Goal: Information Seeking & Learning: Learn about a topic

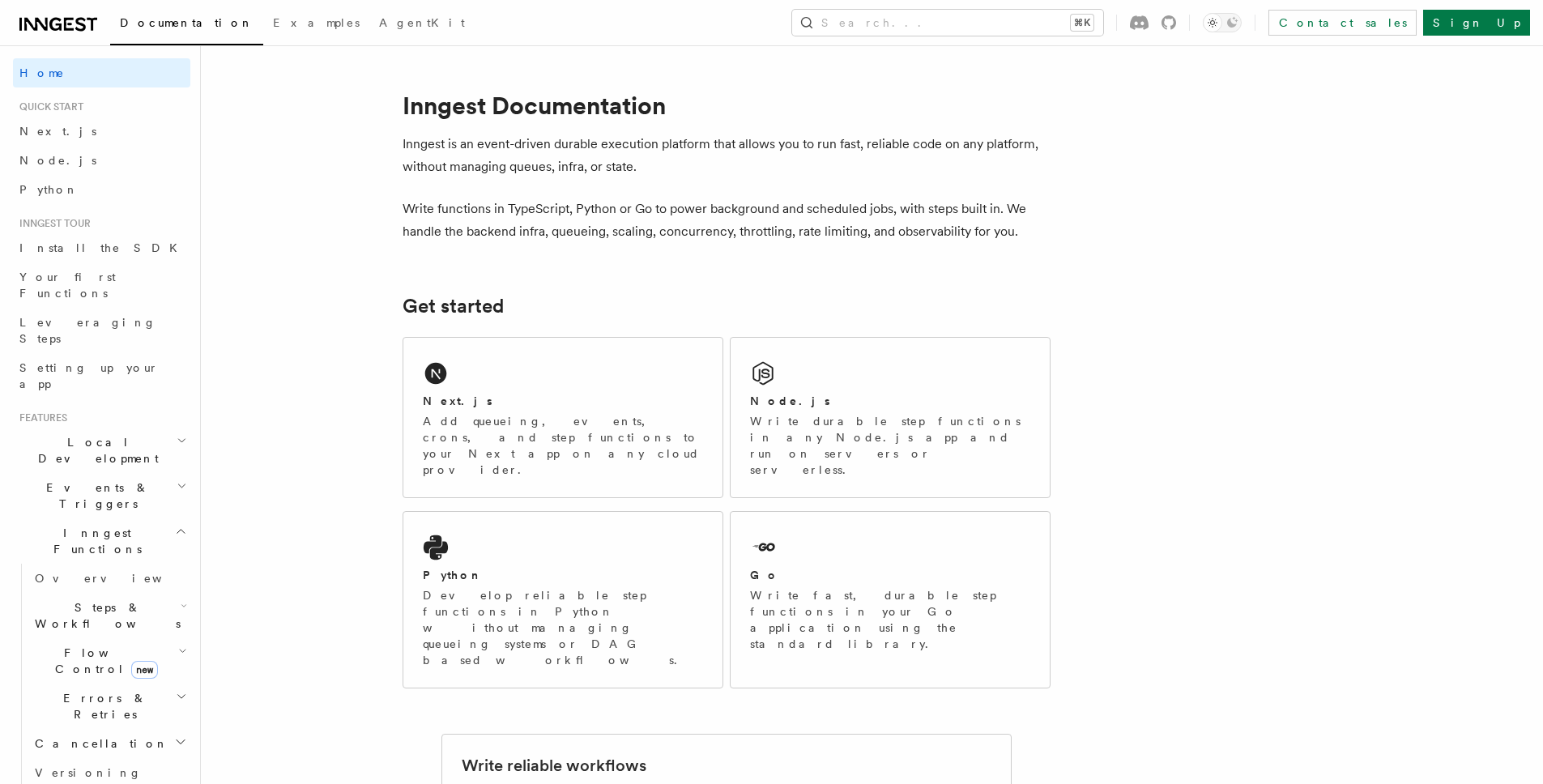
click at [71, 28] on icon at bounding box center [58, 23] width 78 height 19
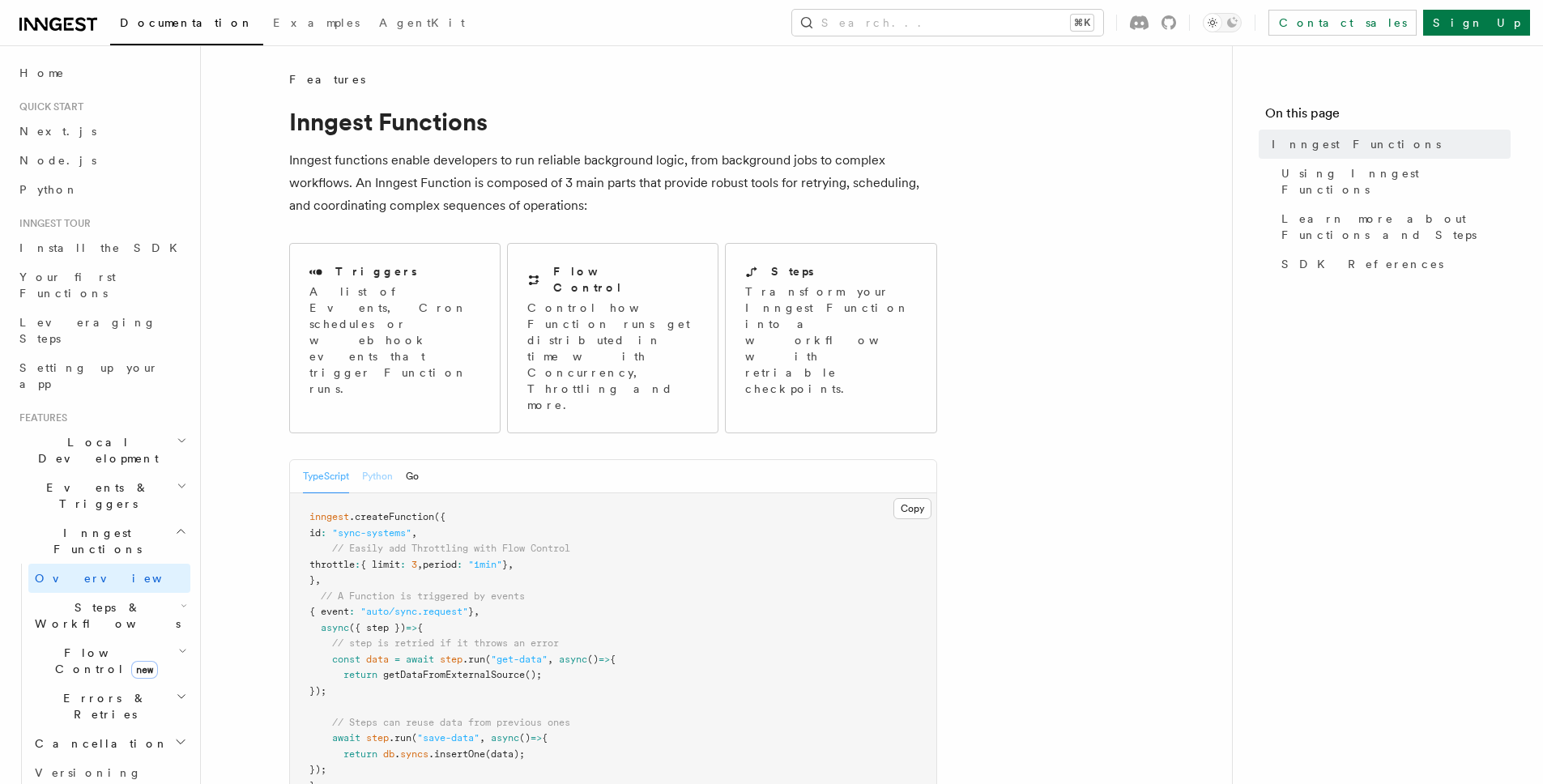
click at [367, 460] on button "Python" at bounding box center [377, 477] width 31 height 34
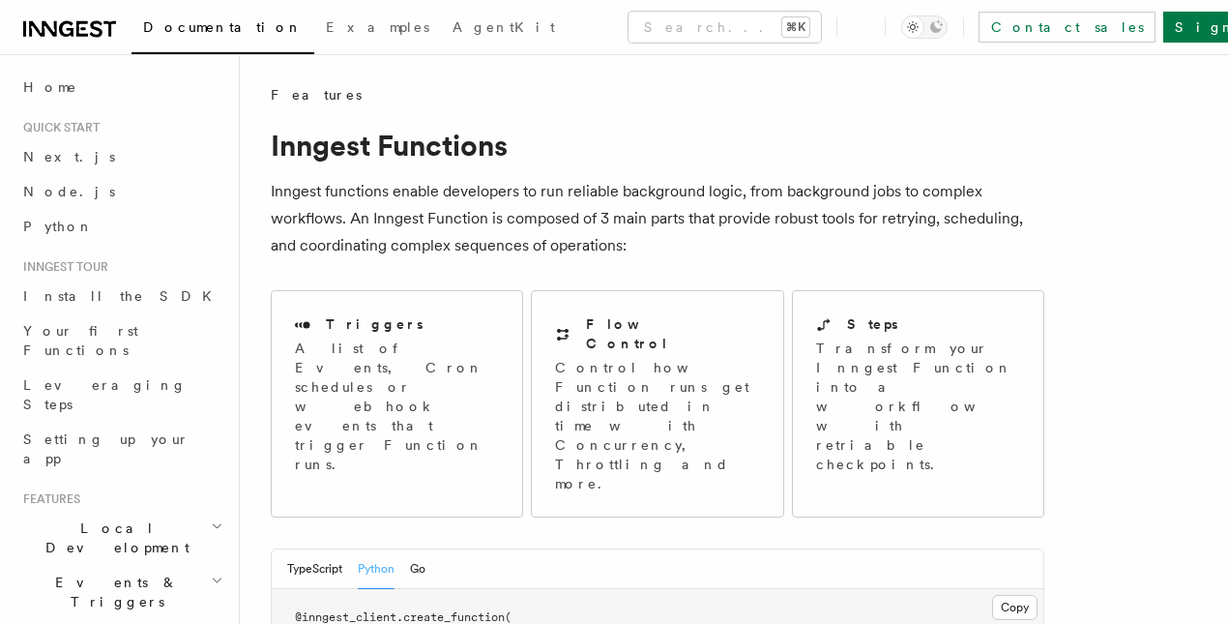
click at [761, 160] on h1 "Inngest Functions" at bounding box center [657, 145] width 773 height 35
click at [821, 252] on p "Inngest functions enable developers to run reliable background logic, from back…" at bounding box center [657, 218] width 773 height 81
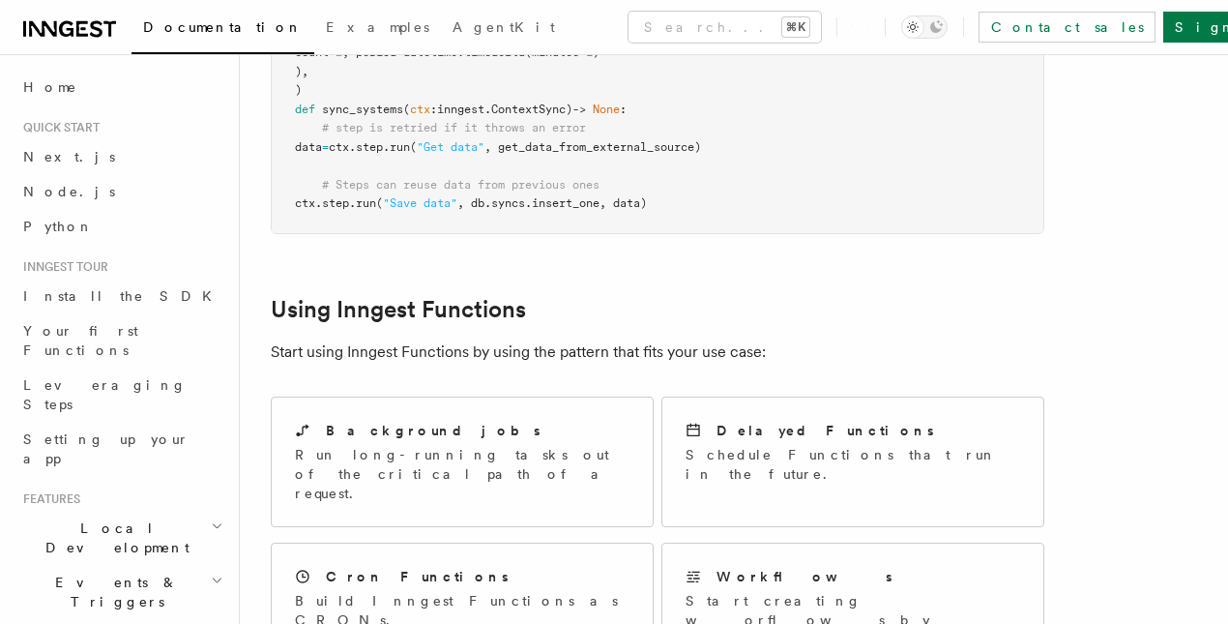
scroll to position [681, 0]
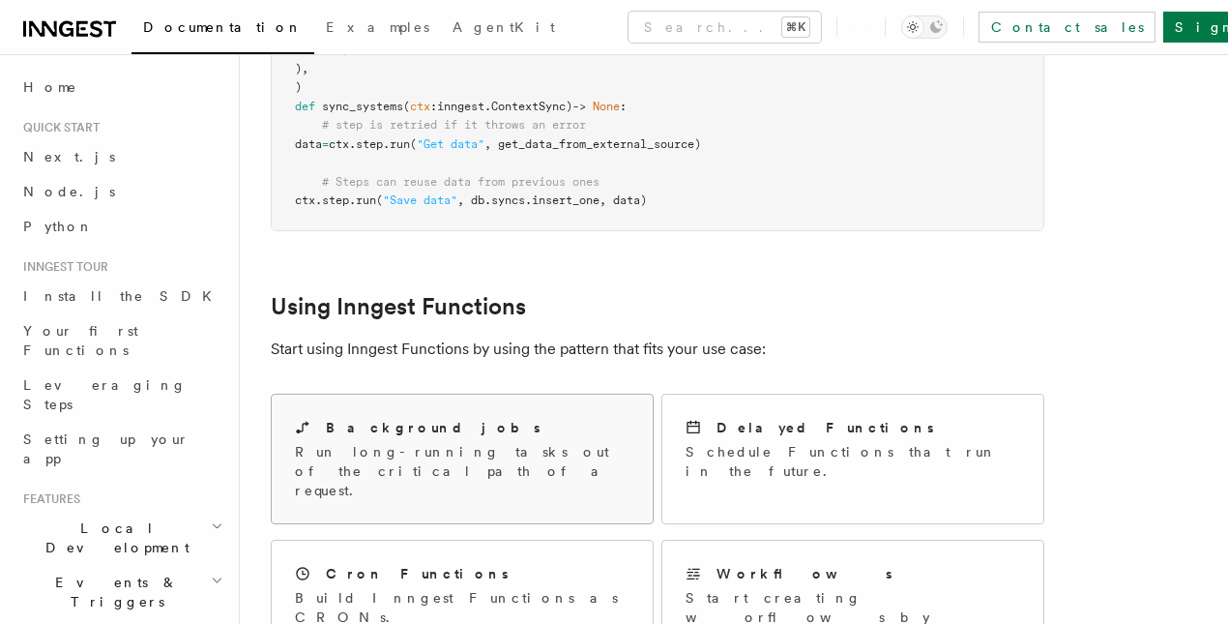
click at [544, 442] on p "Run long-running tasks out of the critical path of a request." at bounding box center [462, 471] width 335 height 58
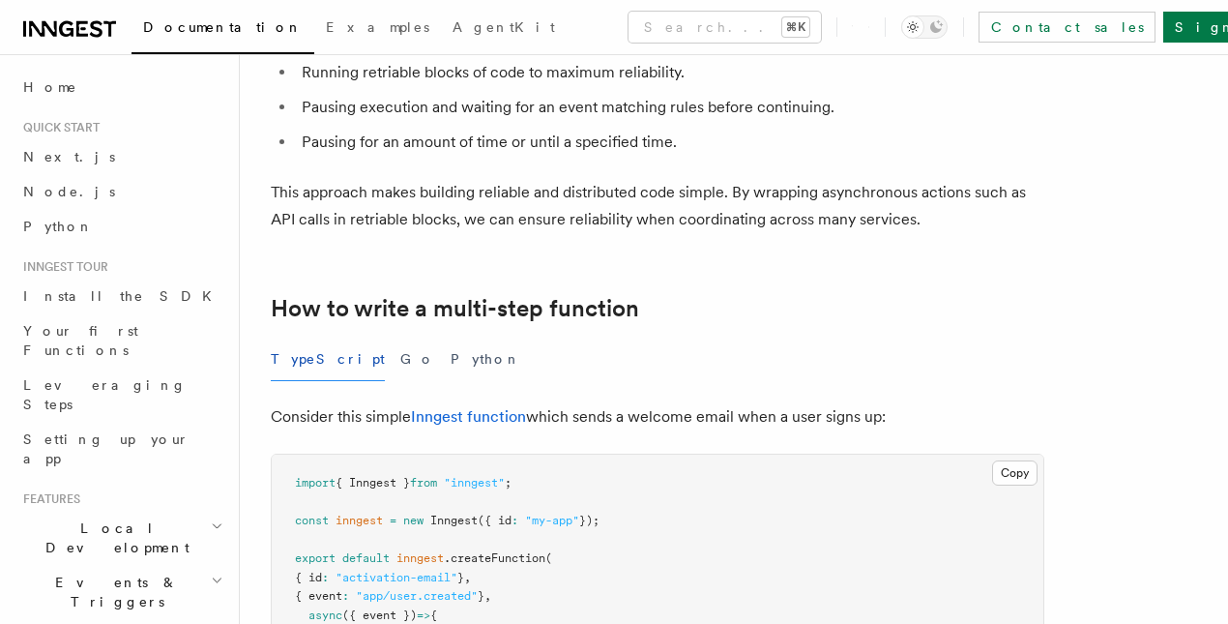
scroll to position [420, 0]
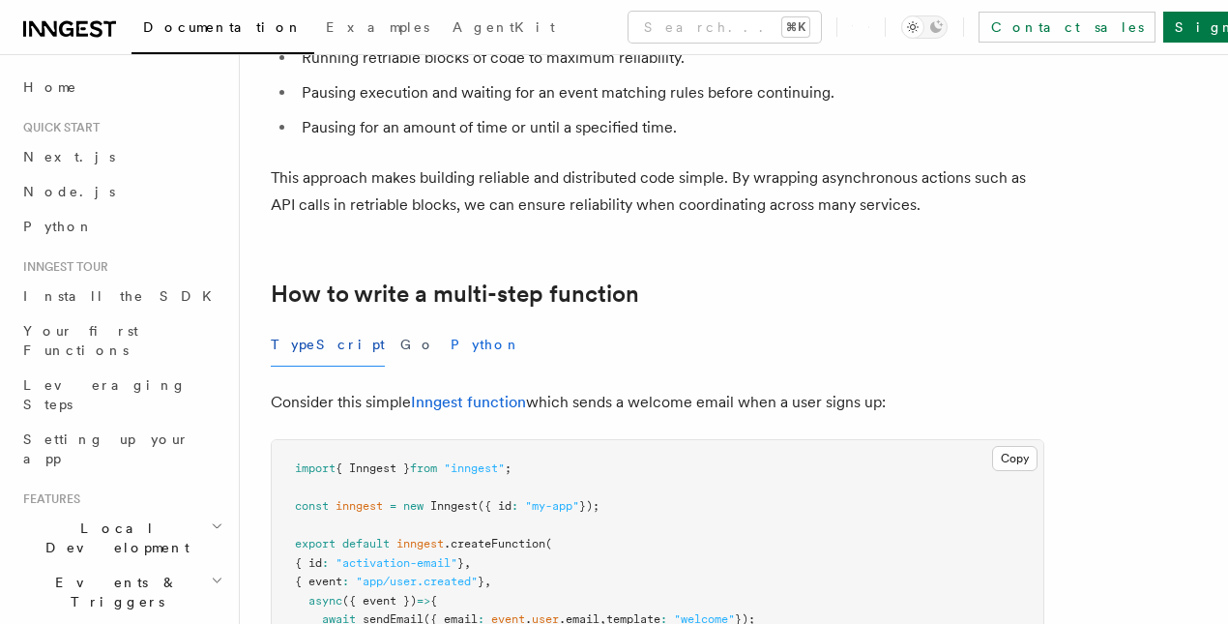
click at [451, 343] on button "Python" at bounding box center [486, 345] width 71 height 44
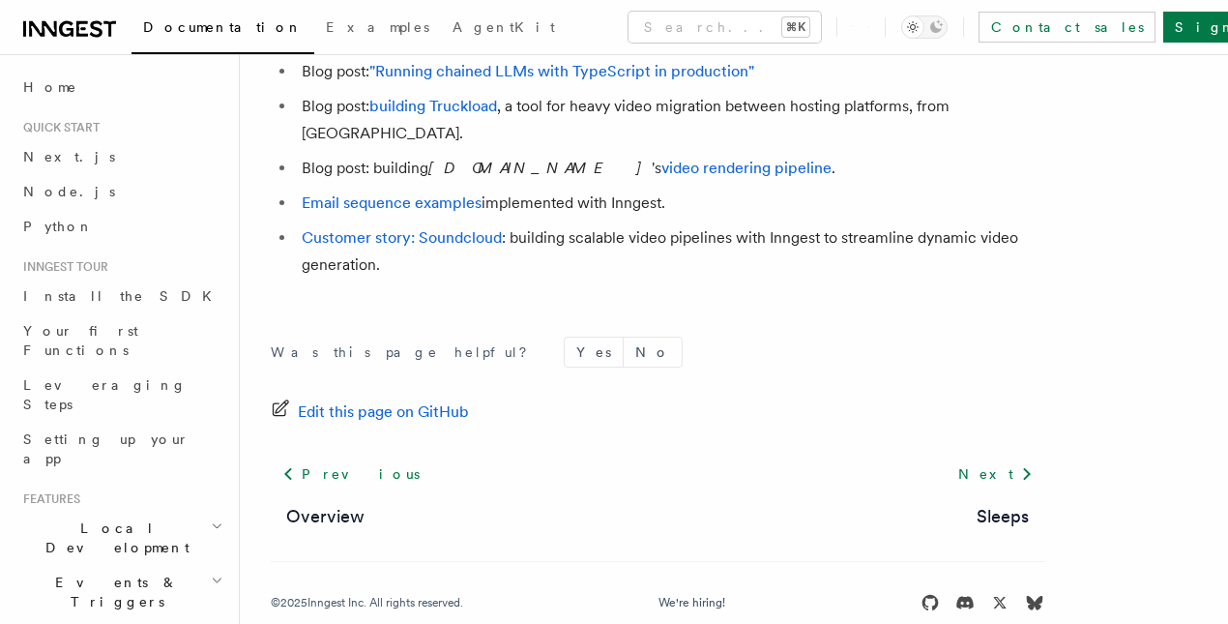
scroll to position [5471, 0]
click at [1006, 335] on form "Was this page helpful? Yes No" at bounding box center [657, 350] width 773 height 31
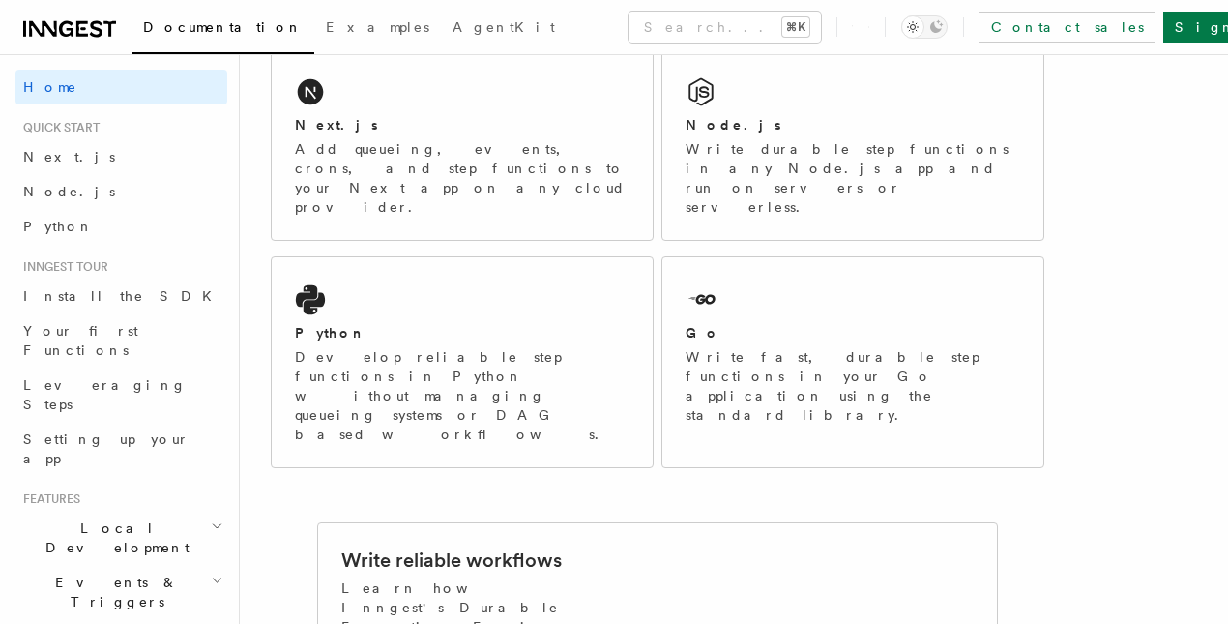
scroll to position [423, 0]
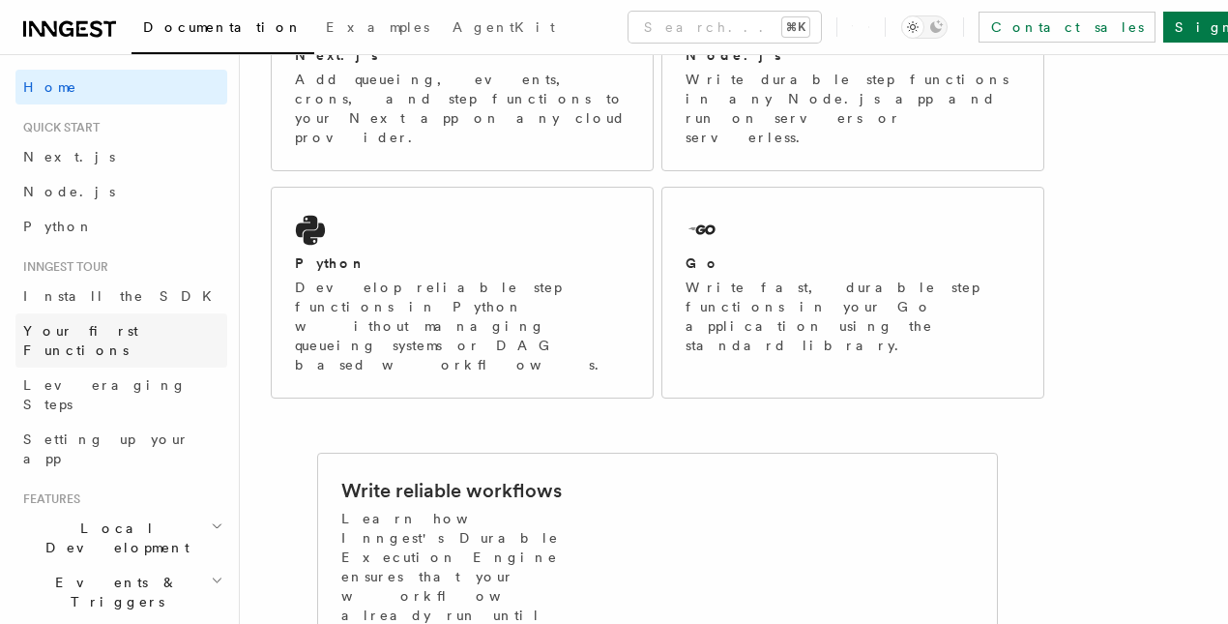
click at [140, 337] on link "Your first Functions" at bounding box center [121, 340] width 212 height 54
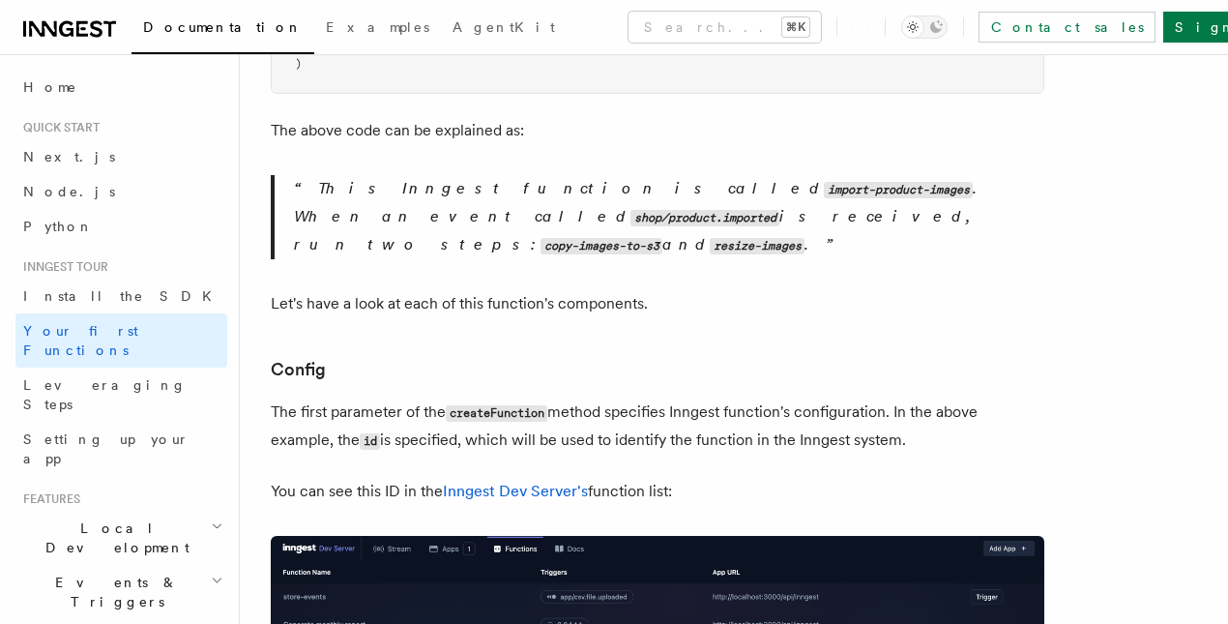
scroll to position [1328, 0]
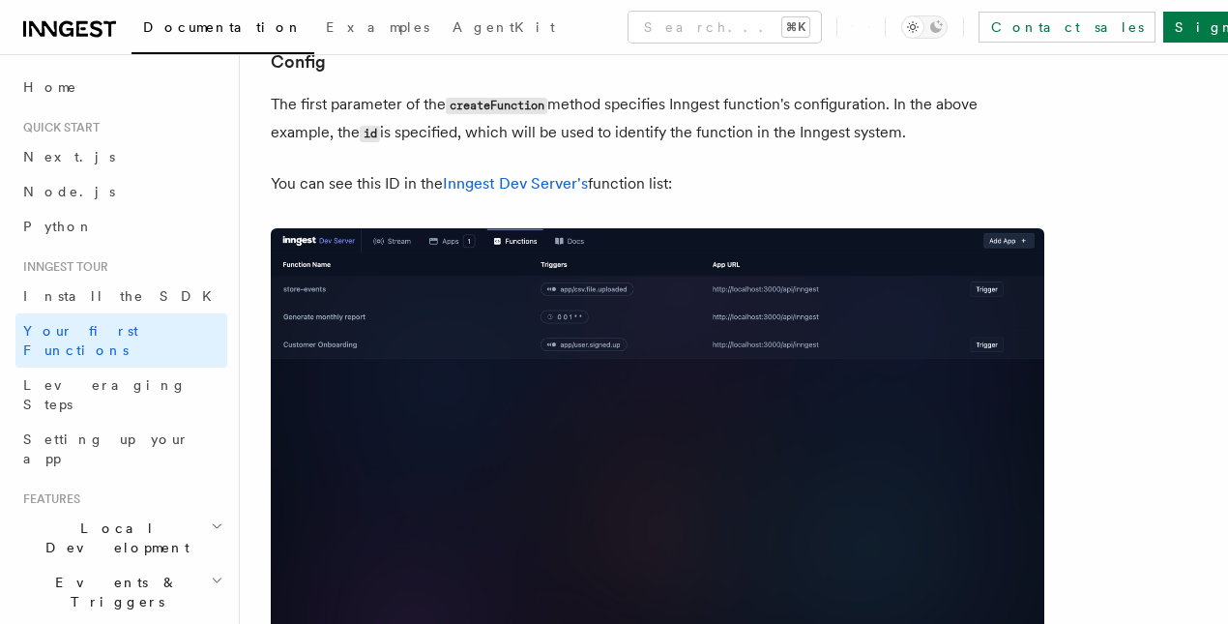
click at [390, 301] on img at bounding box center [657, 457] width 773 height 459
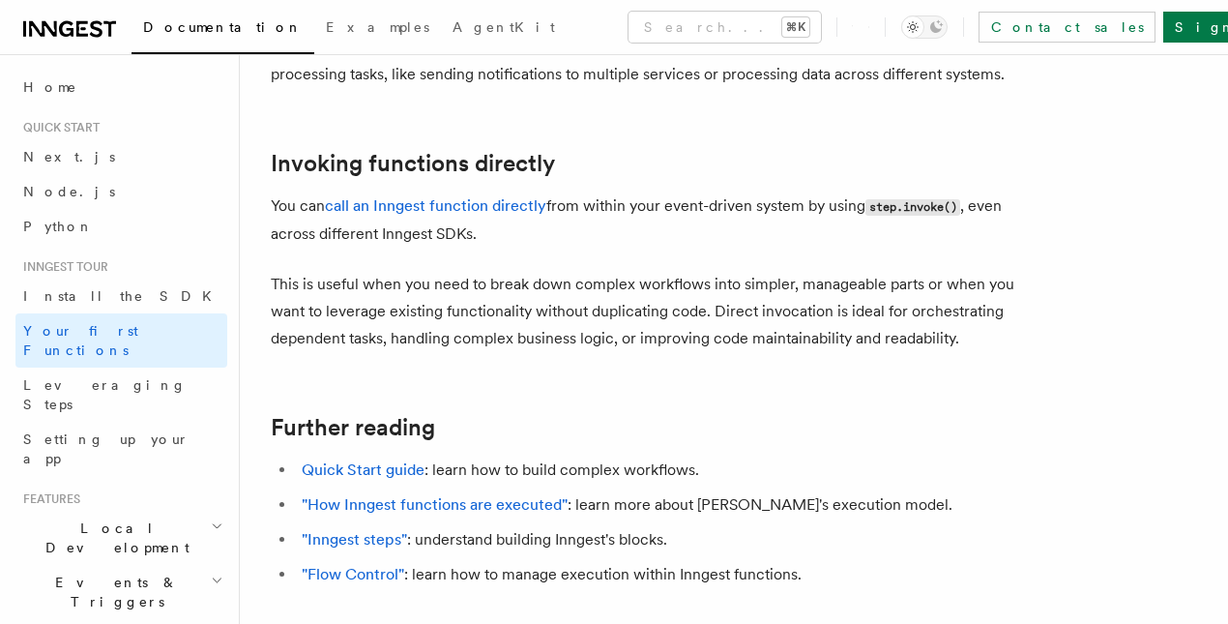
scroll to position [4024, 0]
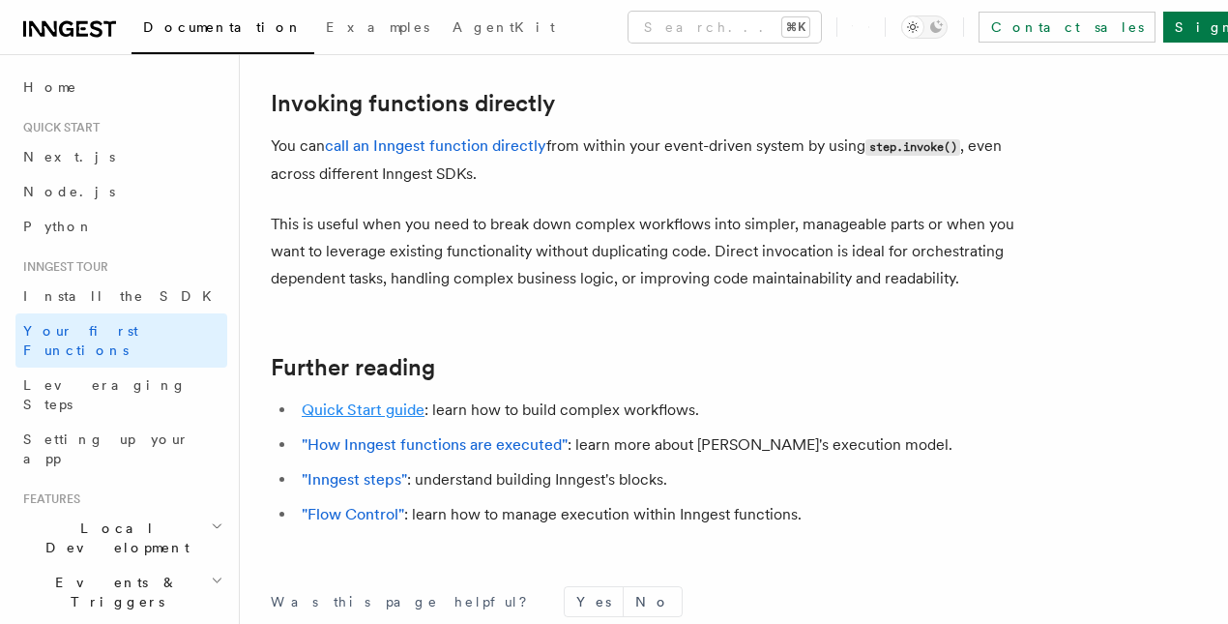
click at [393, 419] on link "Quick Start guide" at bounding box center [363, 409] width 123 height 18
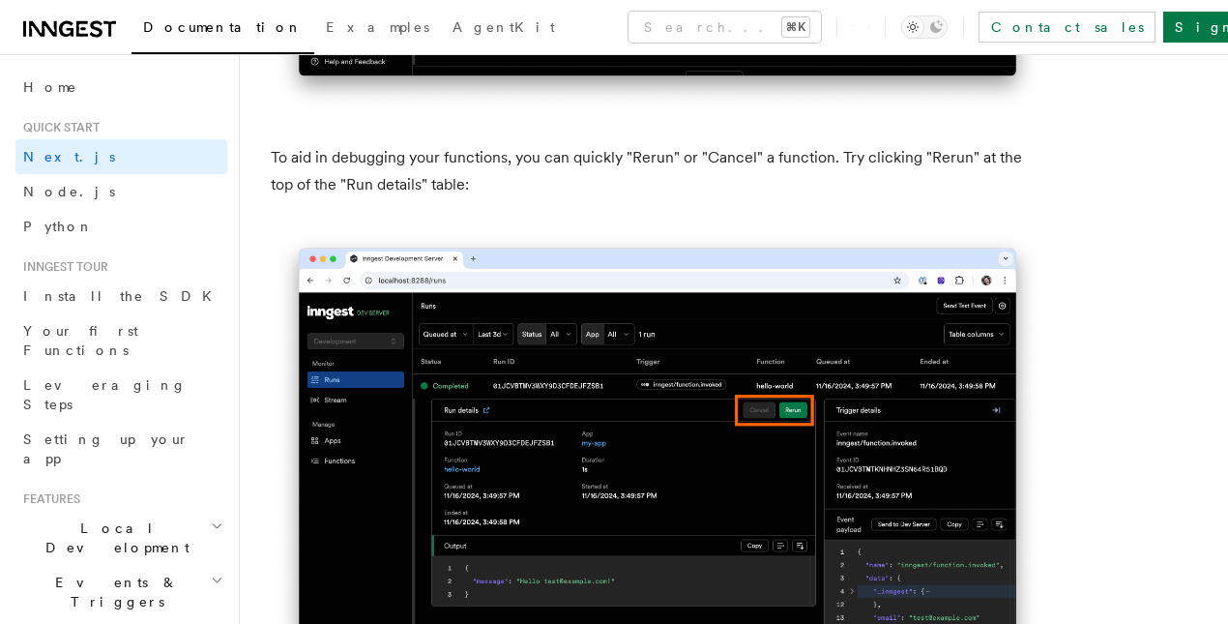
scroll to position [8517, 0]
